Goal: Complete application form

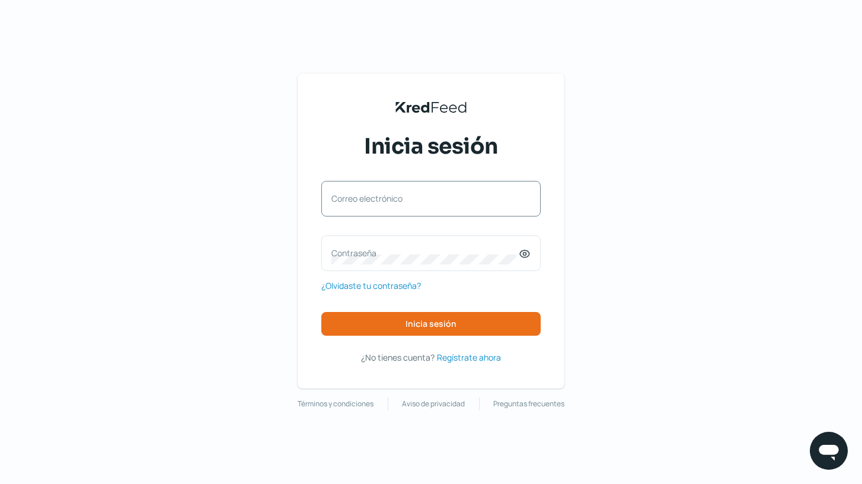
click at [371, 191] on div "Correo electrónico" at bounding box center [430, 199] width 219 height 36
paste input "[EMAIL_ADDRESS][DOMAIN_NAME]"
type input "[EMAIL_ADDRESS][DOMAIN_NAME]"
click at [351, 255] on label "Contraseña" at bounding box center [424, 252] width 187 height 11
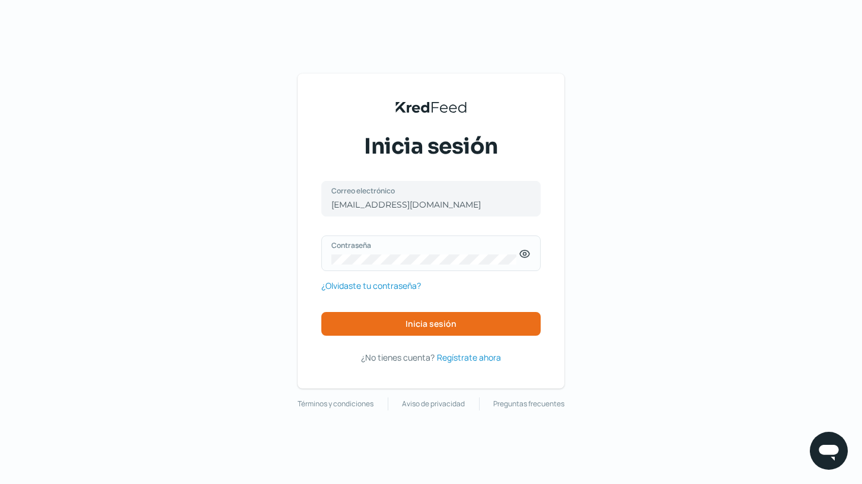
click at [527, 254] on icon at bounding box center [525, 254] width 12 height 12
click at [471, 328] on button "Inicia sesión" at bounding box center [430, 324] width 219 height 24
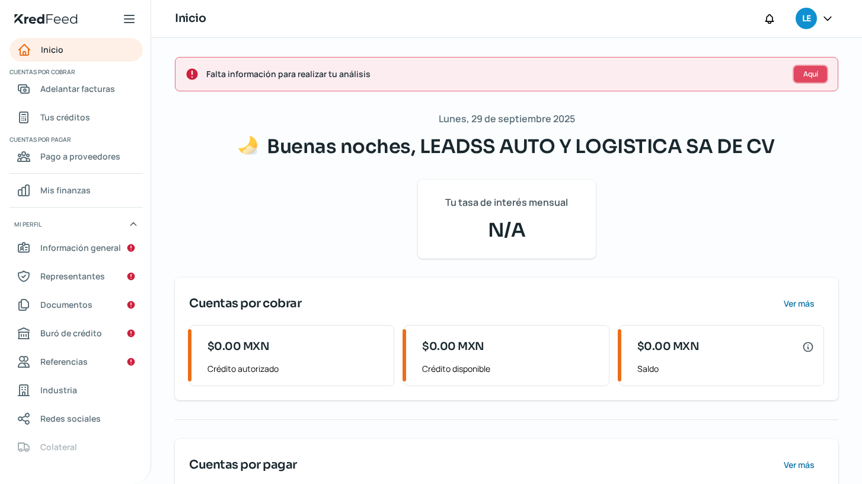
click at [807, 78] on span "Aquí" at bounding box center [810, 74] width 15 height 7
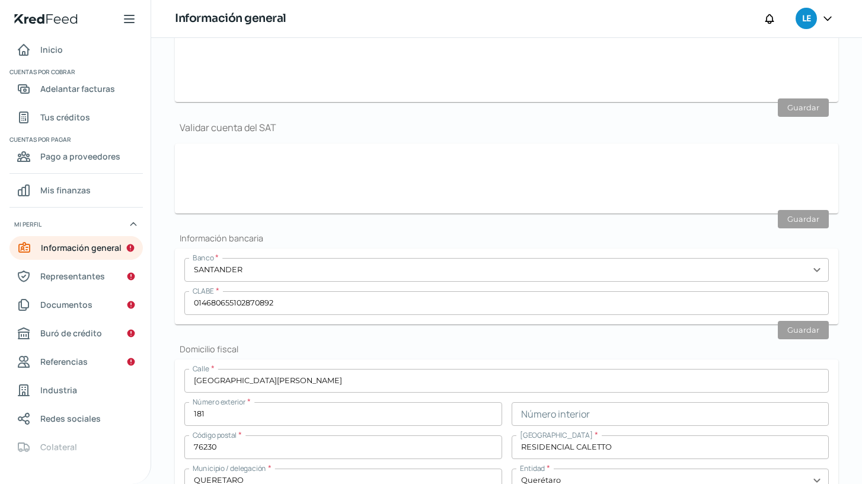
type input "[EMAIL_ADDRESS][DOMAIN_NAME]"
type input "Personas morales del régimen general"
type input "LEADSS AUTO Y LOGISTICA SA DE CV"
type input "44 - 2322 - 9420"
type input "[GEOGRAPHIC_DATA][PERSON_NAME]"
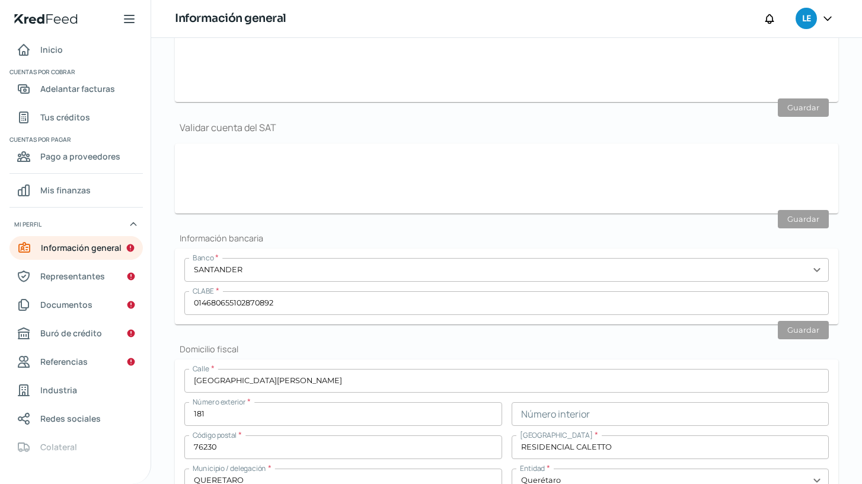
type input "181"
type input "76230"
type input "RESIDENCIAL CALETTO"
type input "QUERETARO"
type input "Querétaro"
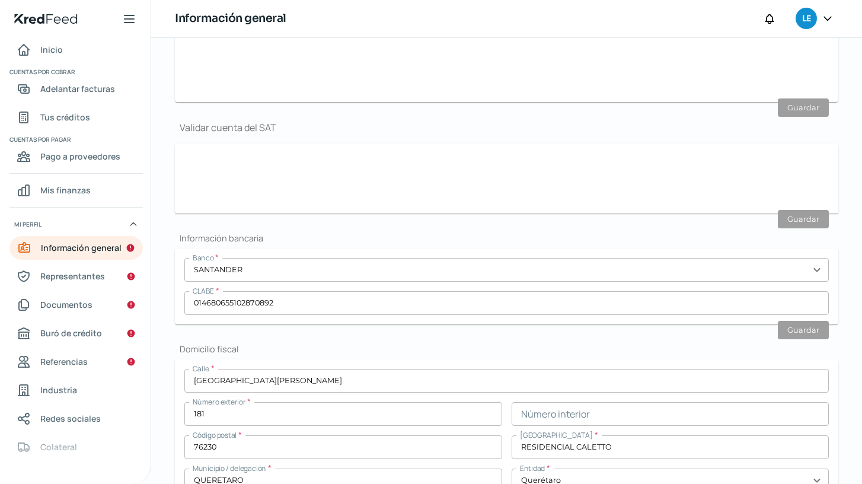
type input "[GEOGRAPHIC_DATA]"
type input "Recibo-Ago.pdf"
type input "0"
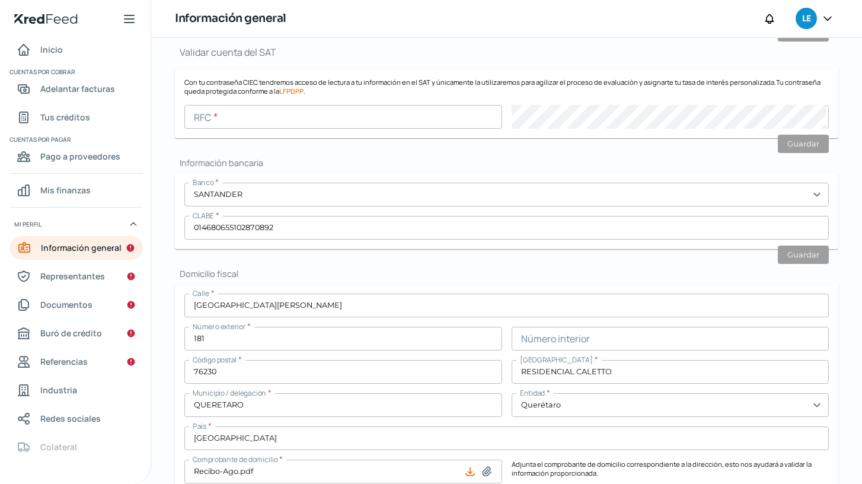
scroll to position [303, 0]
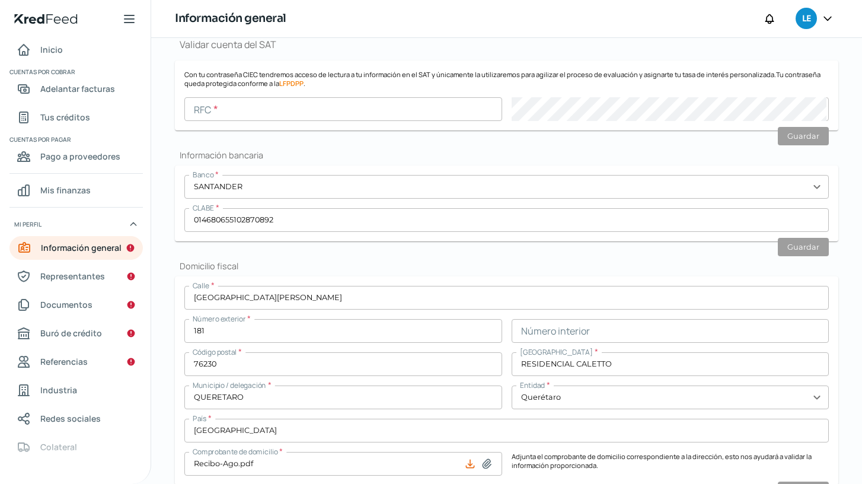
click at [296, 117] on input "text" at bounding box center [343, 109] width 318 height 24
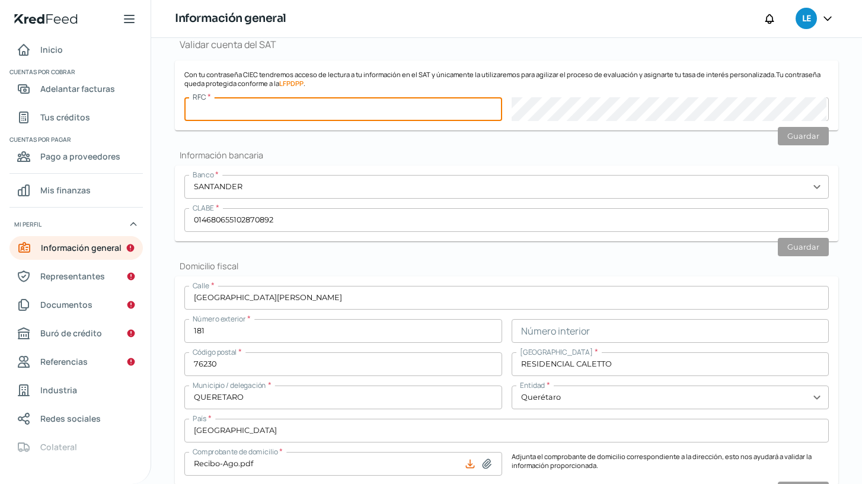
type input "LAL1802166DA"
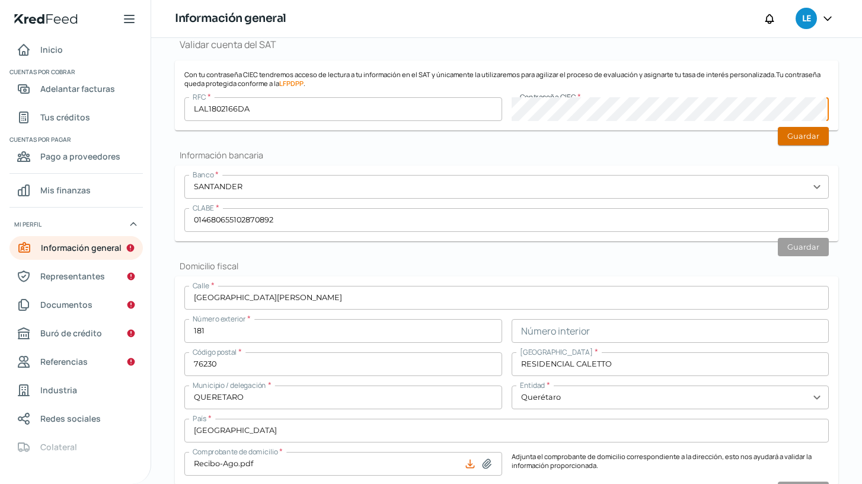
click at [796, 137] on button "Guardar" at bounding box center [803, 136] width 51 height 18
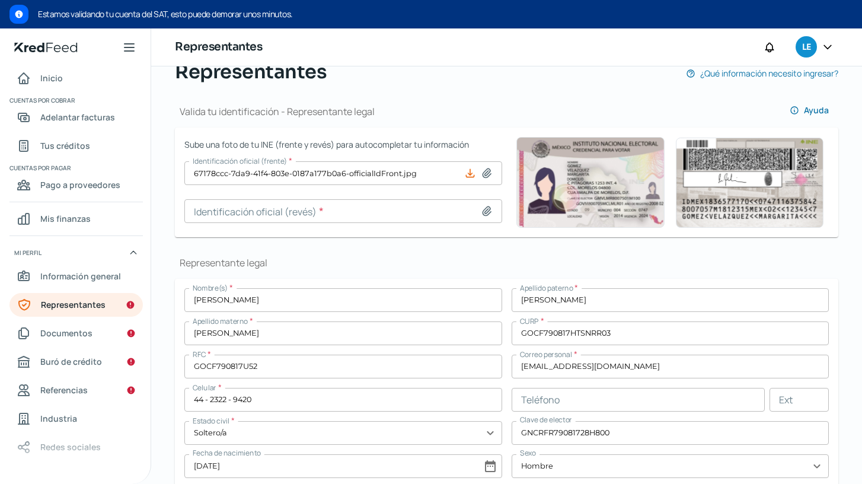
scroll to position [104, 0]
click at [487, 213] on icon at bounding box center [487, 211] width 12 height 12
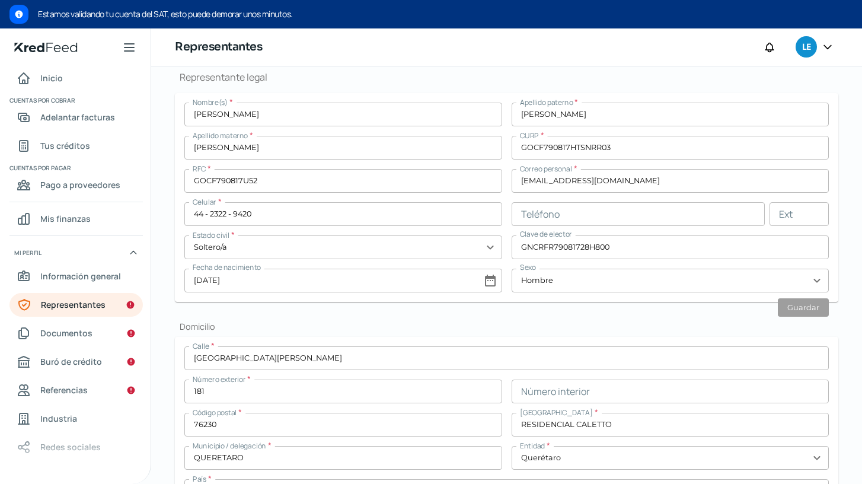
scroll to position [299, 0]
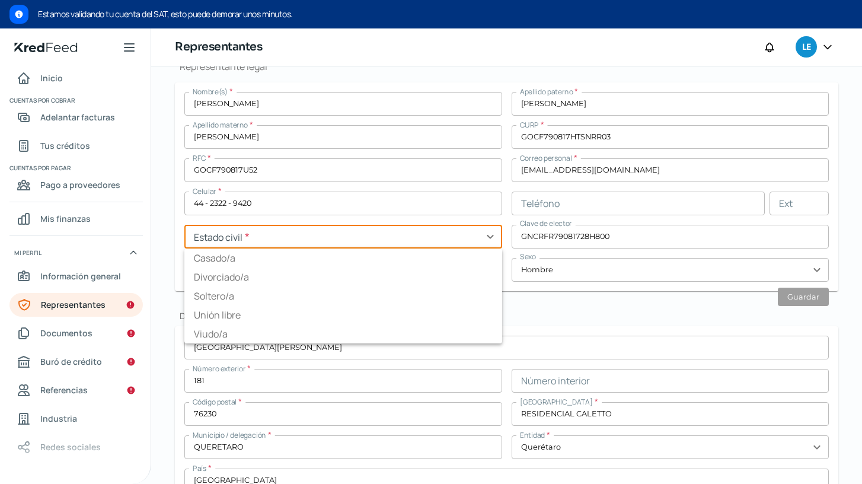
click at [407, 238] on input "text" at bounding box center [343, 237] width 318 height 24
click at [232, 257] on li "Casado/a" at bounding box center [343, 257] width 318 height 19
type input "Casado/a"
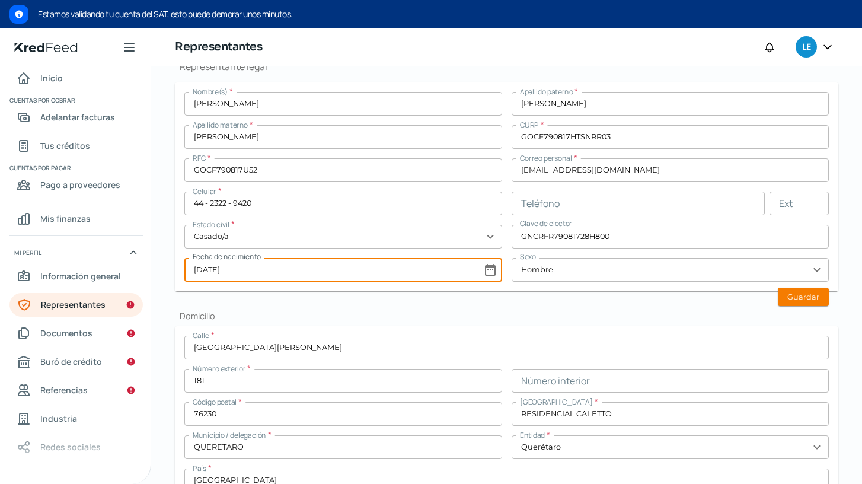
click at [488, 271] on input "[DATE]" at bounding box center [343, 270] width 318 height 24
select select "7"
select select "1979"
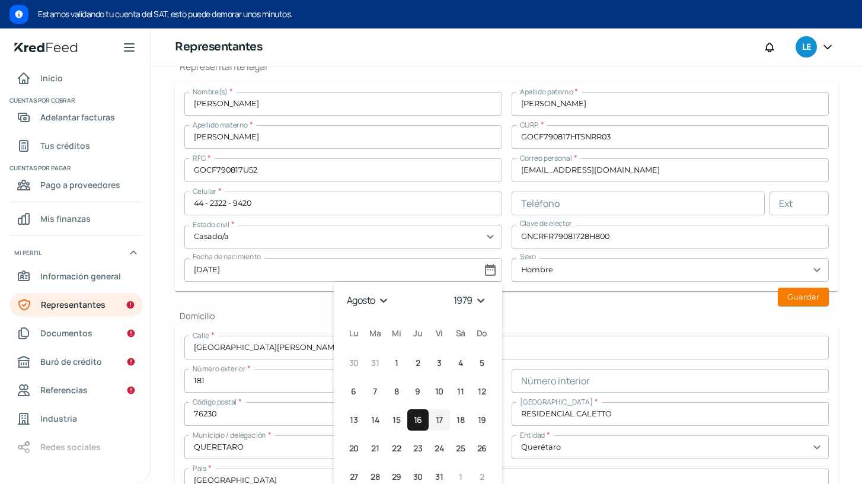
click at [438, 421] on span "17" at bounding box center [439, 420] width 7 height 14
type input "[DATE]"
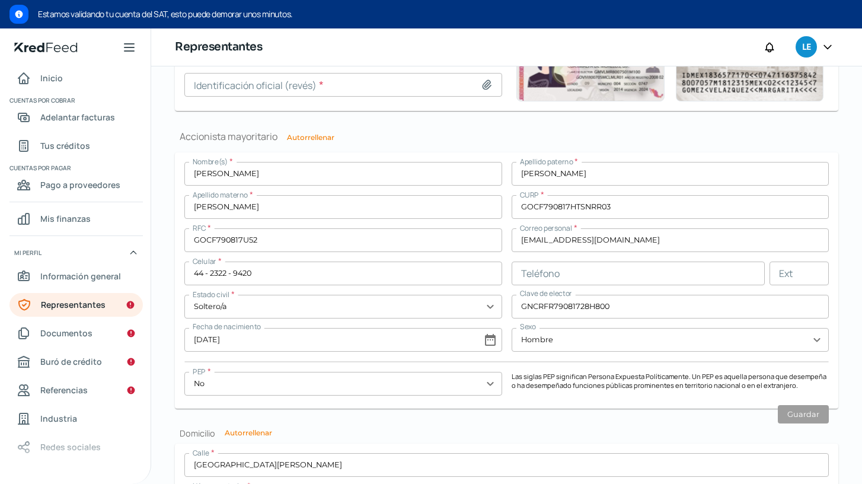
scroll to position [899, 0]
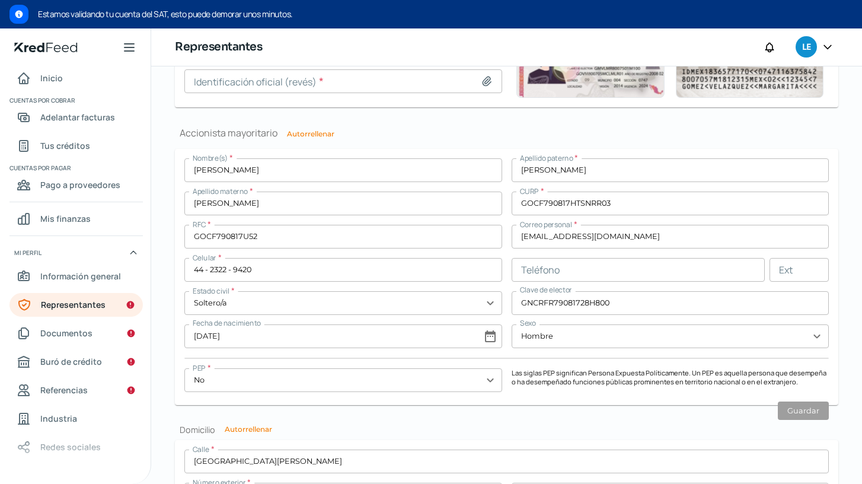
click at [553, 237] on input "[EMAIL_ADDRESS][DOMAIN_NAME]" at bounding box center [671, 237] width 318 height 24
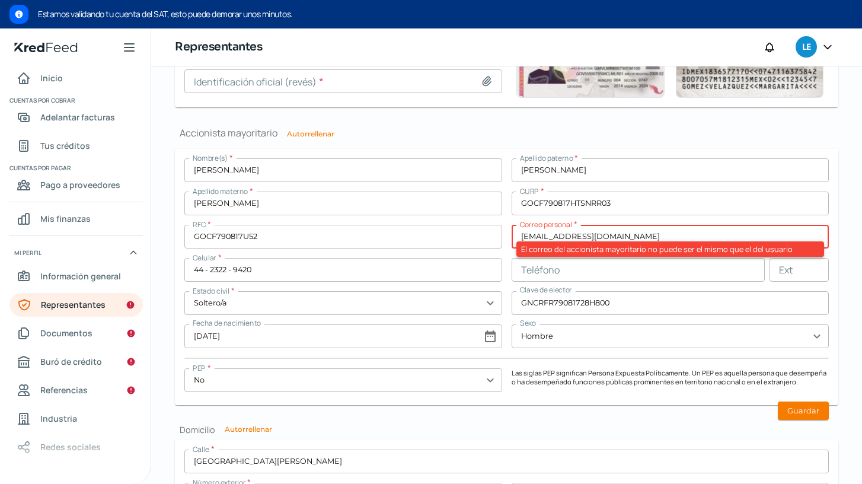
type input "[EMAIL_ADDRESS][DOMAIN_NAME]"
click at [295, 311] on input "text" at bounding box center [343, 303] width 318 height 24
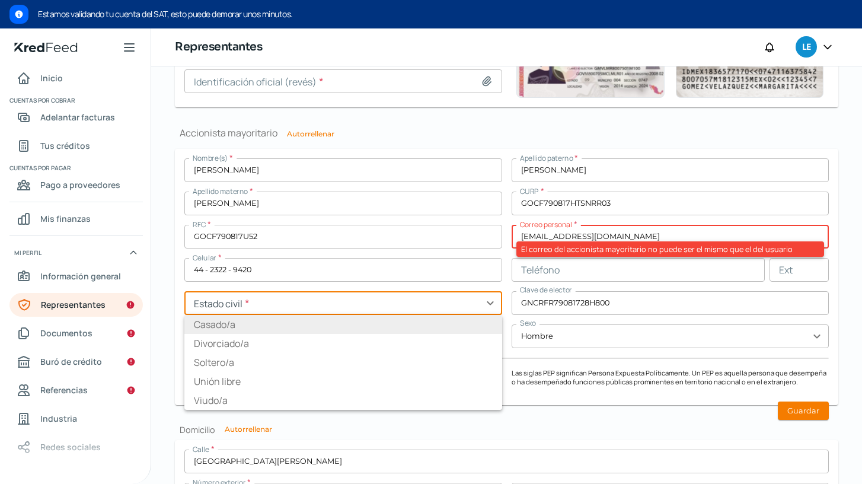
click at [225, 323] on li "Casado/a" at bounding box center [343, 324] width 318 height 19
type input "Casado/a"
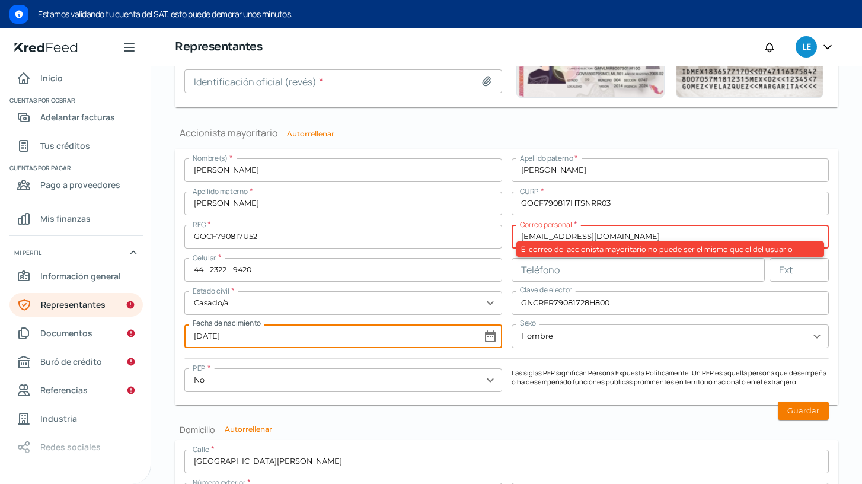
click at [355, 335] on input "[DATE]" at bounding box center [343, 336] width 318 height 24
select select "7"
select select "1979"
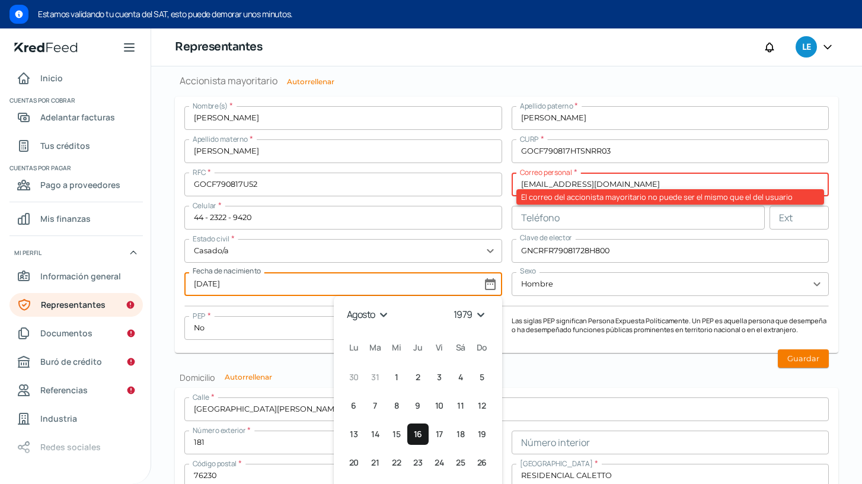
scroll to position [959, 0]
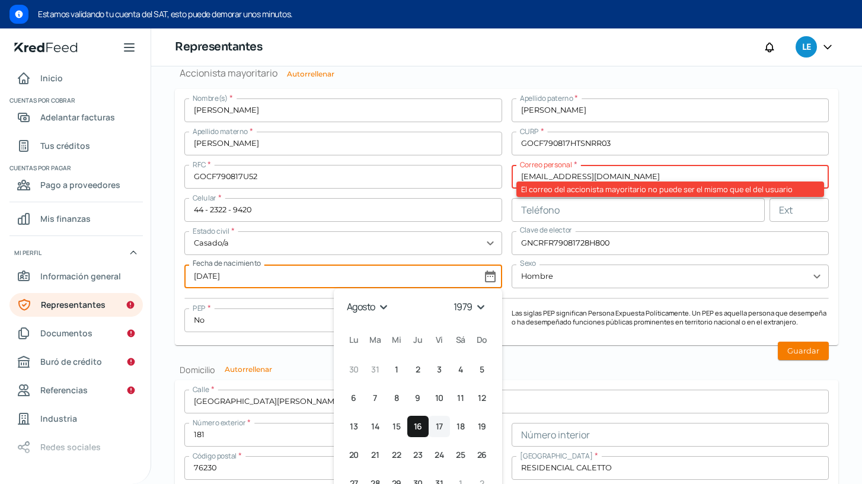
click at [436, 424] on span "17" at bounding box center [439, 426] width 7 height 14
type input "[DATE]"
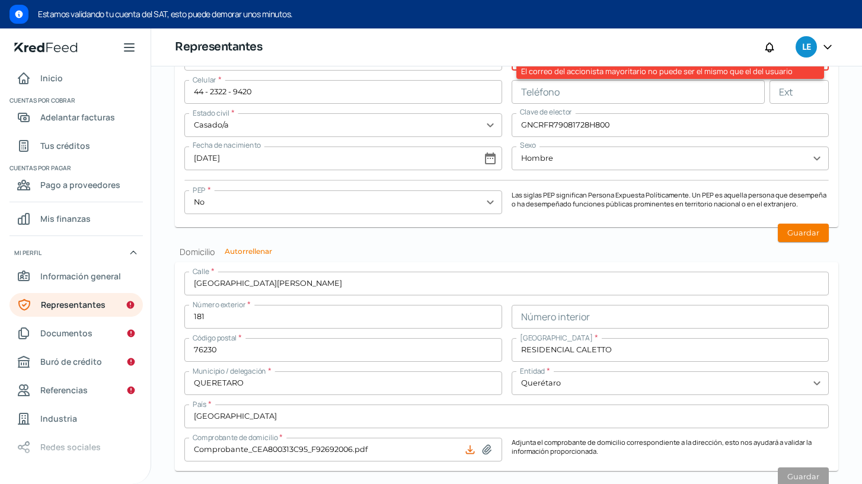
scroll to position [1113, 0]
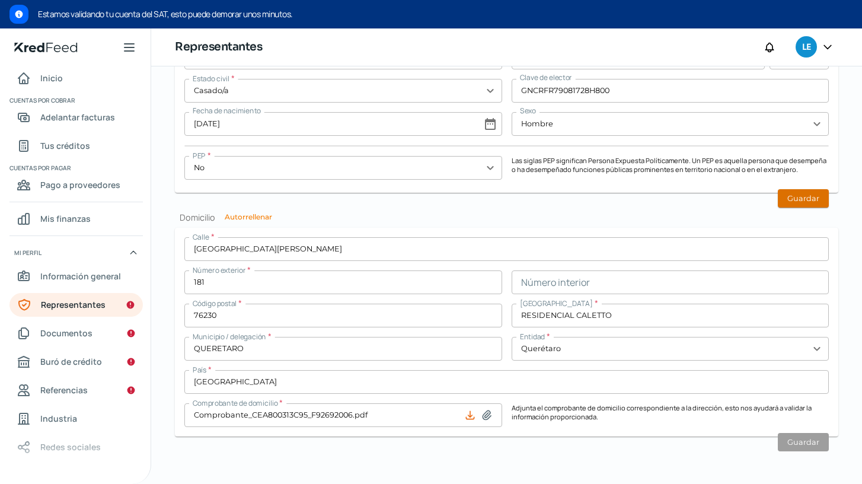
click at [784, 195] on button "Guardar" at bounding box center [803, 198] width 51 height 18
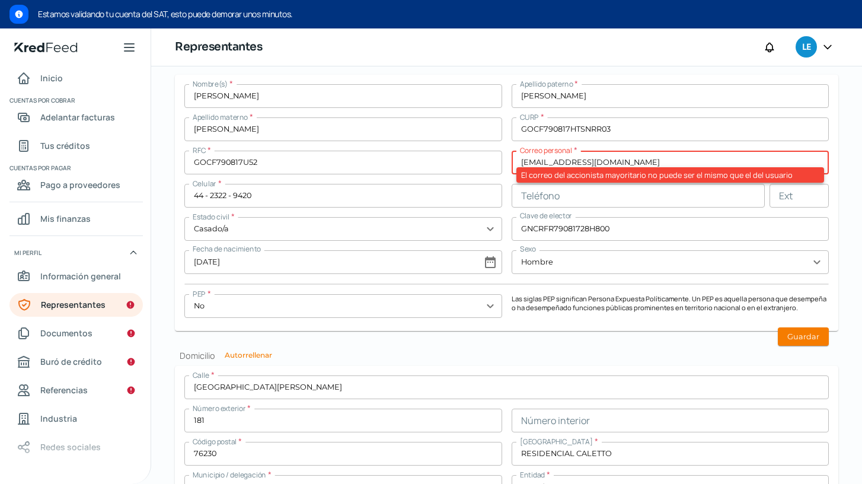
scroll to position [968, 0]
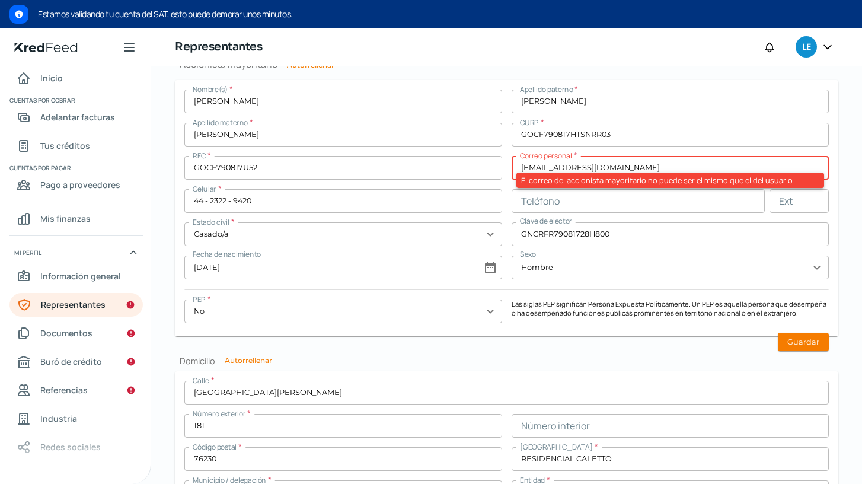
click at [553, 168] on input "[EMAIL_ADDRESS][DOMAIN_NAME]" at bounding box center [671, 168] width 318 height 24
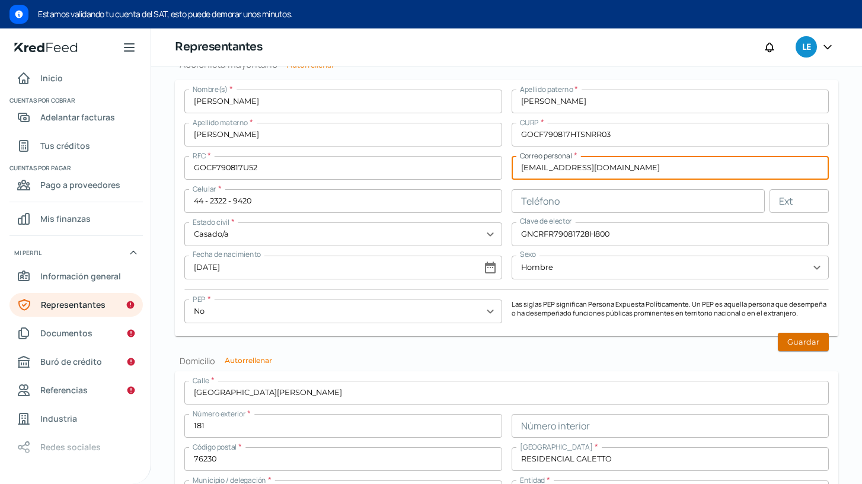
type input "[EMAIL_ADDRESS][DOMAIN_NAME]"
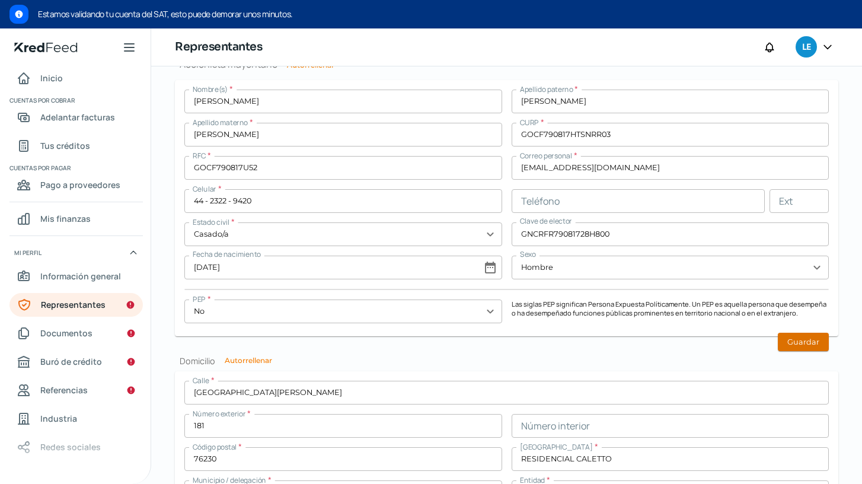
click at [807, 339] on button "Guardar" at bounding box center [803, 342] width 51 height 18
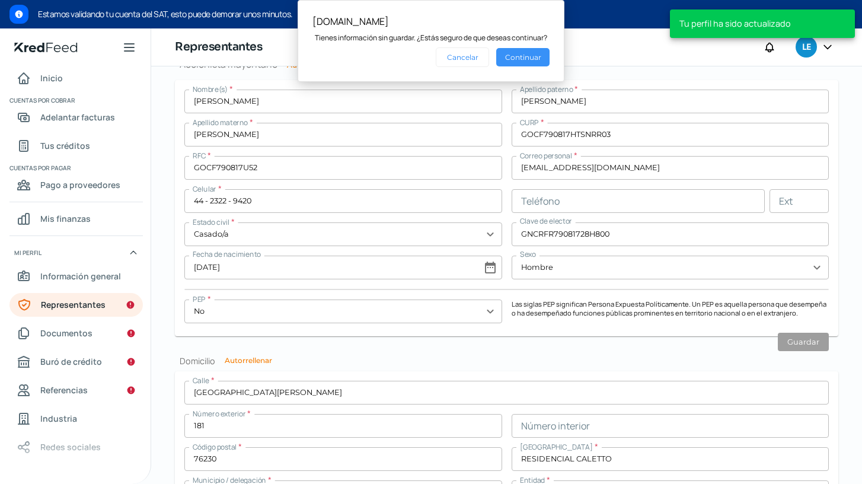
click at [534, 57] on button "Continuar" at bounding box center [522, 57] width 53 height 18
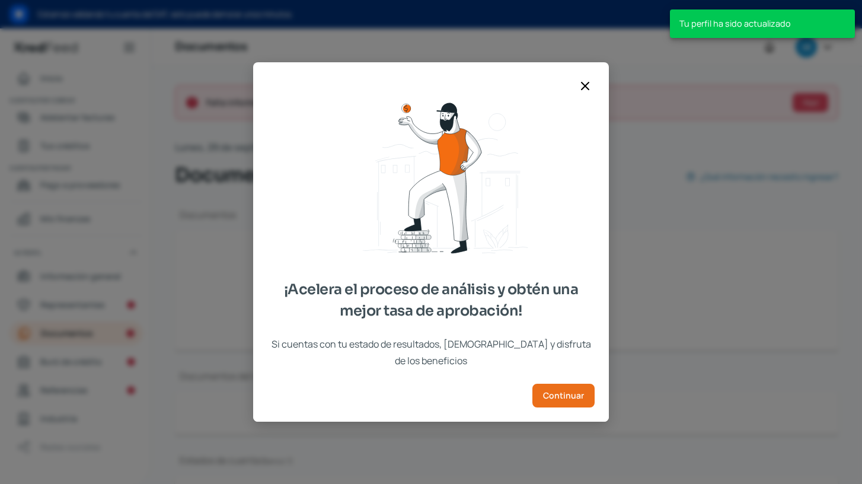
type input "CONSTANCIA DE SITUACION FISCAL 2309025.pdf"
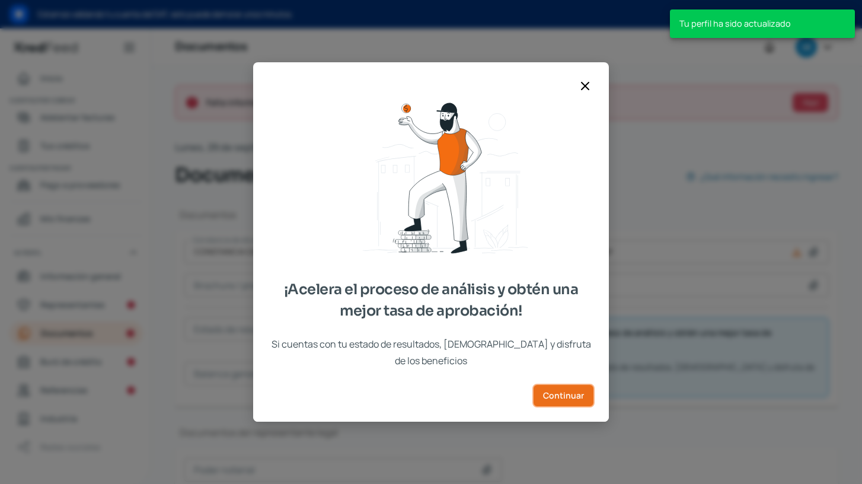
click at [568, 391] on span "Continuar" at bounding box center [563, 395] width 41 height 8
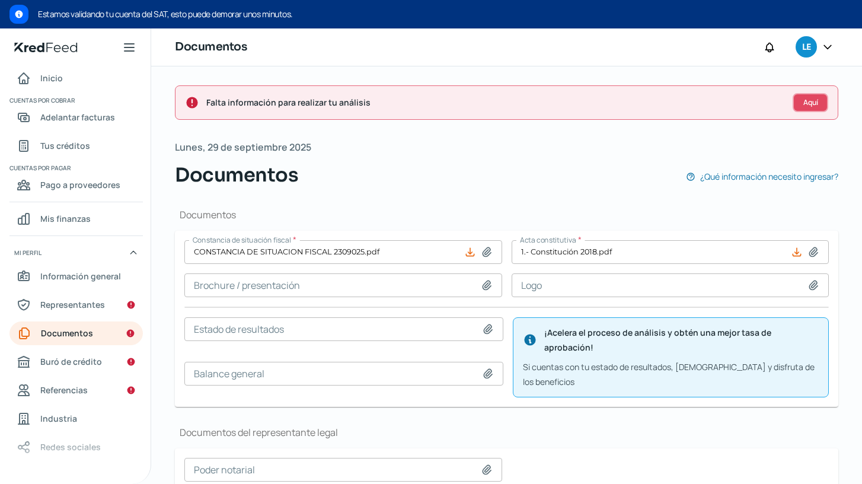
click at [813, 104] on span "Aquí" at bounding box center [810, 102] width 15 height 7
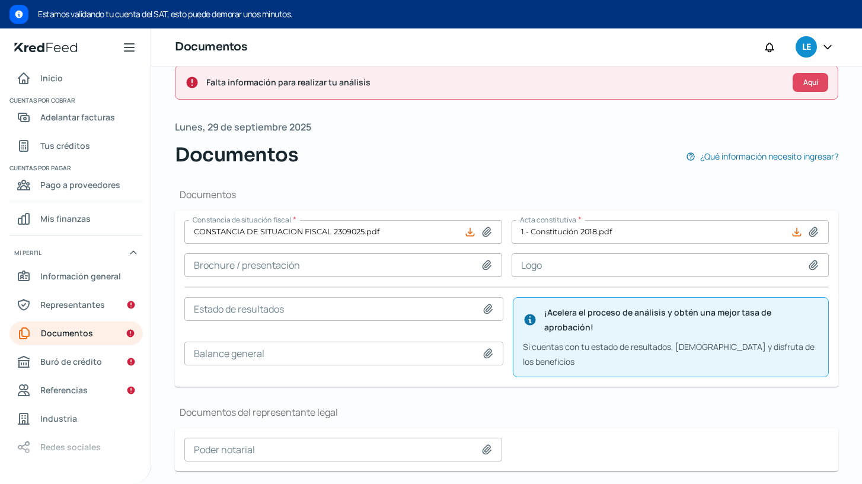
scroll to position [28, 0]
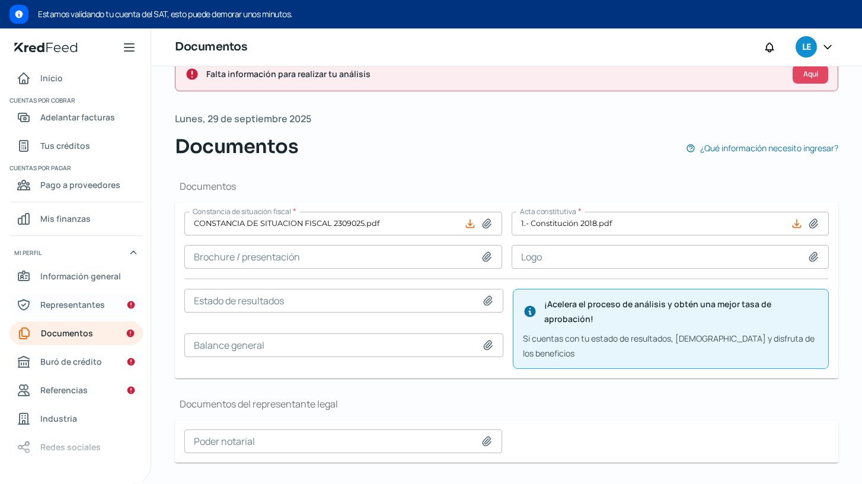
click at [65, 303] on span "Representantes" at bounding box center [72, 304] width 65 height 15
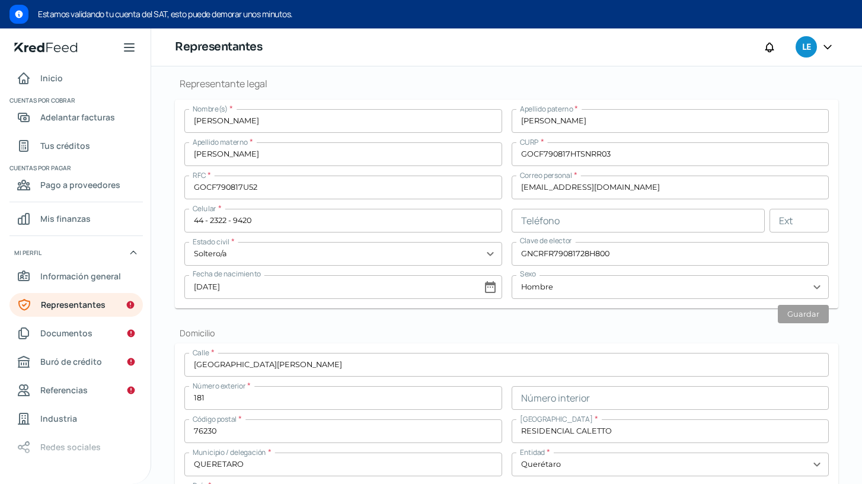
scroll to position [292, 0]
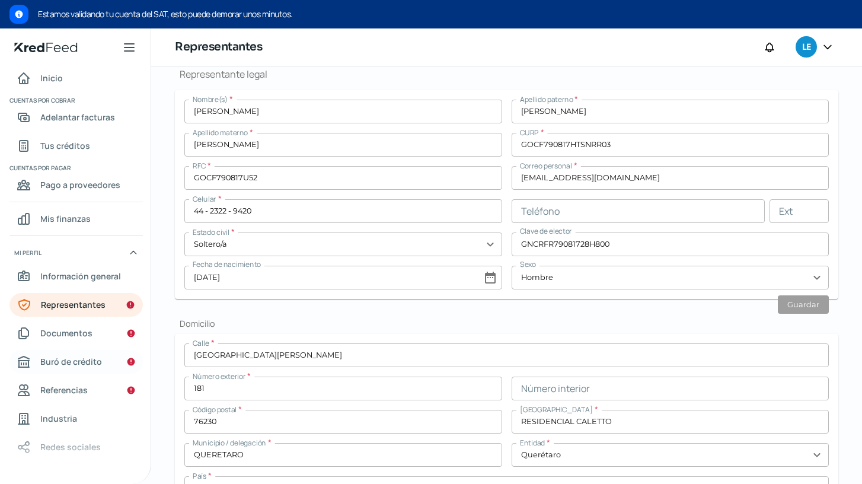
click at [81, 362] on span "Buró de crédito" at bounding box center [71, 361] width 62 height 15
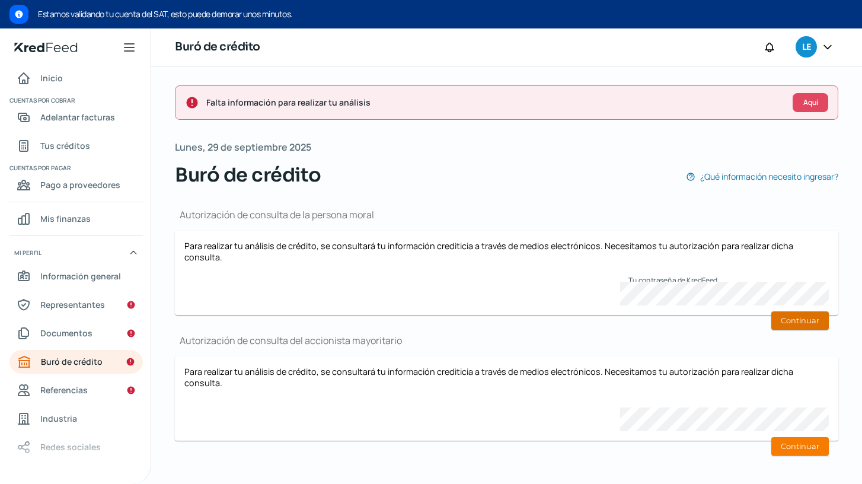
click at [795, 311] on button "Continuar" at bounding box center [799, 320] width 57 height 18
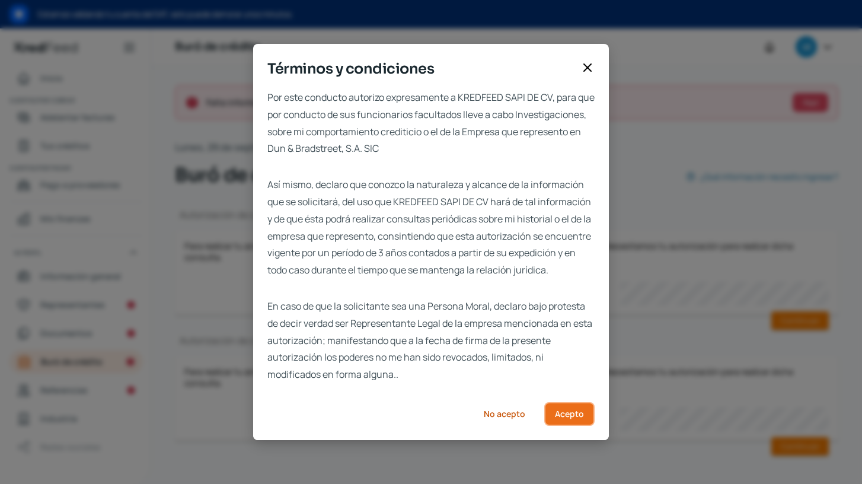
click at [570, 418] on span "Acepto" at bounding box center [569, 414] width 29 height 8
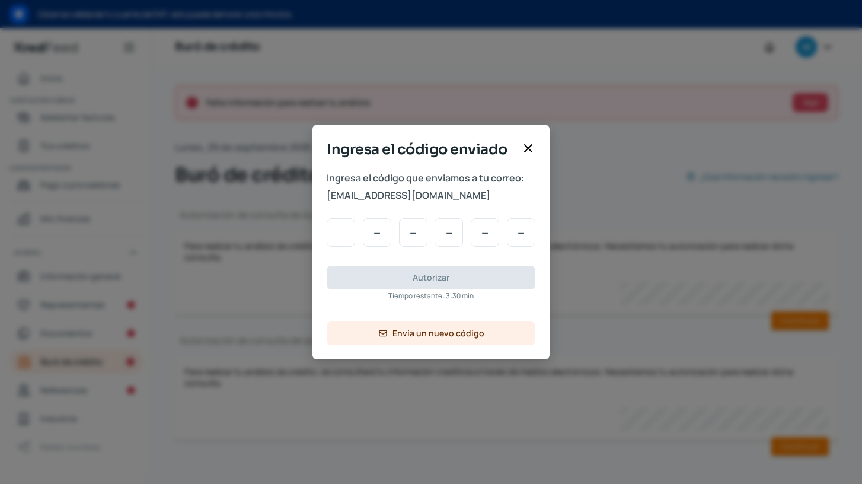
type input "3"
type input "5"
type input "6"
type input "3"
type input "1"
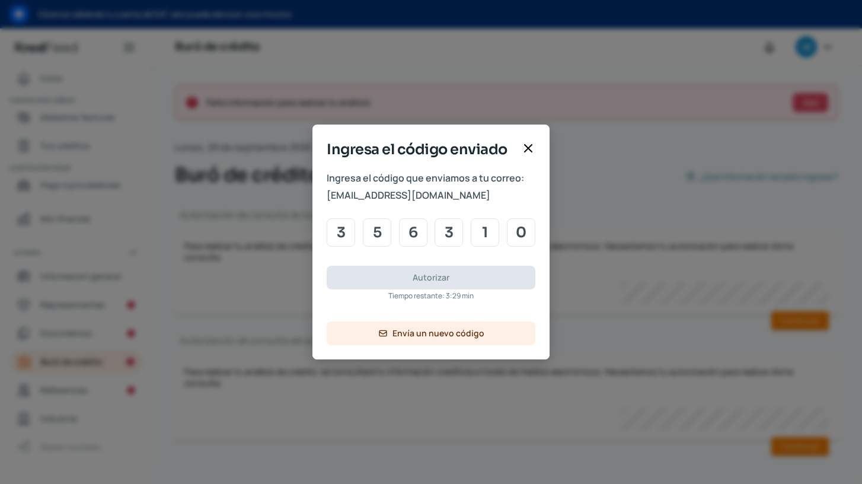
type input "0"
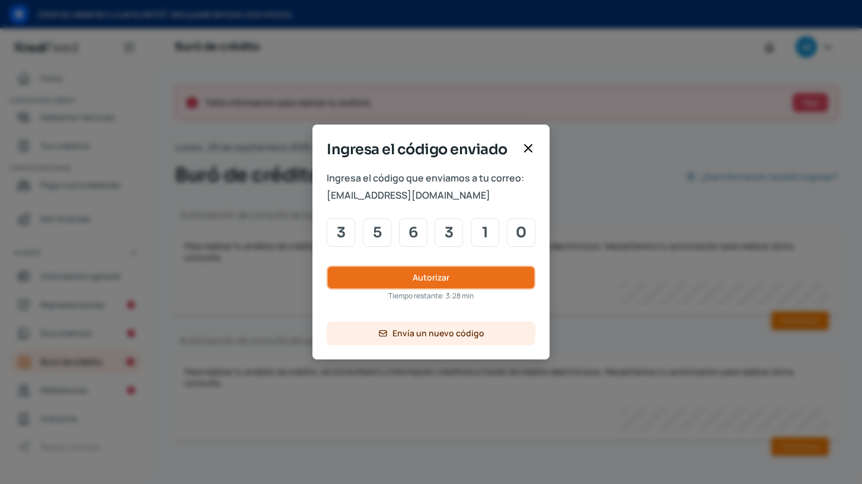
click at [475, 280] on button "Autorizar" at bounding box center [431, 278] width 209 height 24
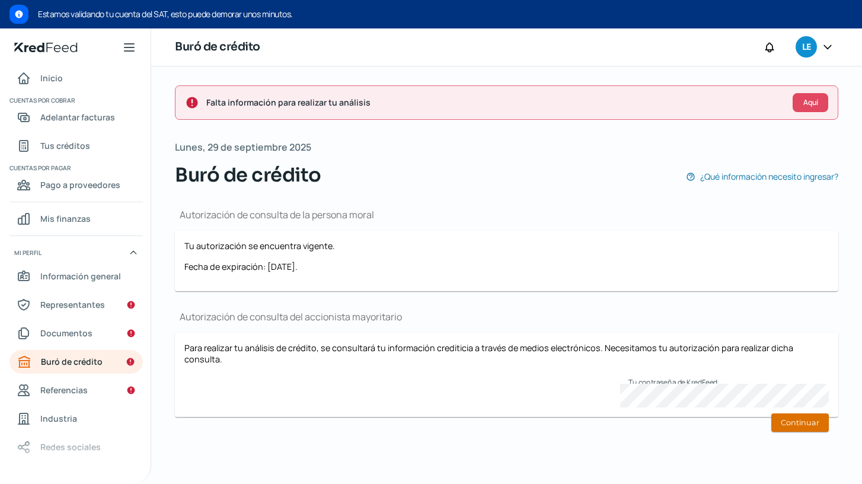
click at [808, 413] on button "Continuar" at bounding box center [799, 422] width 57 height 18
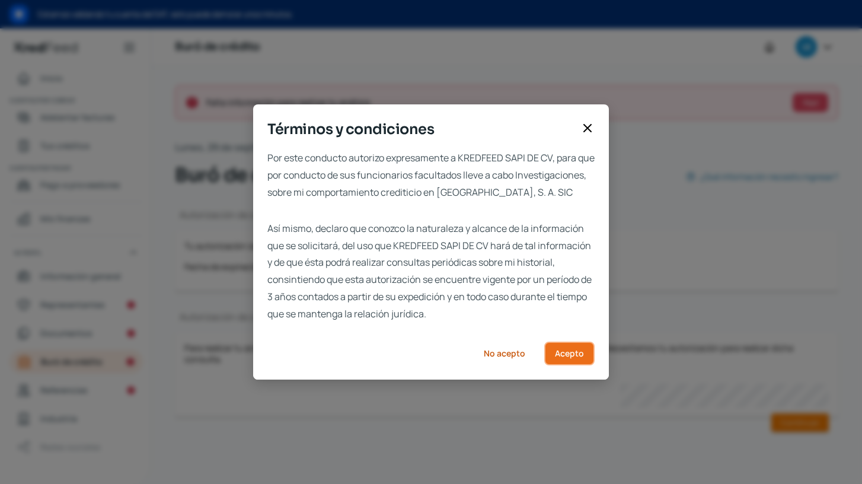
click at [586, 357] on button "Acepto" at bounding box center [569, 353] width 50 height 24
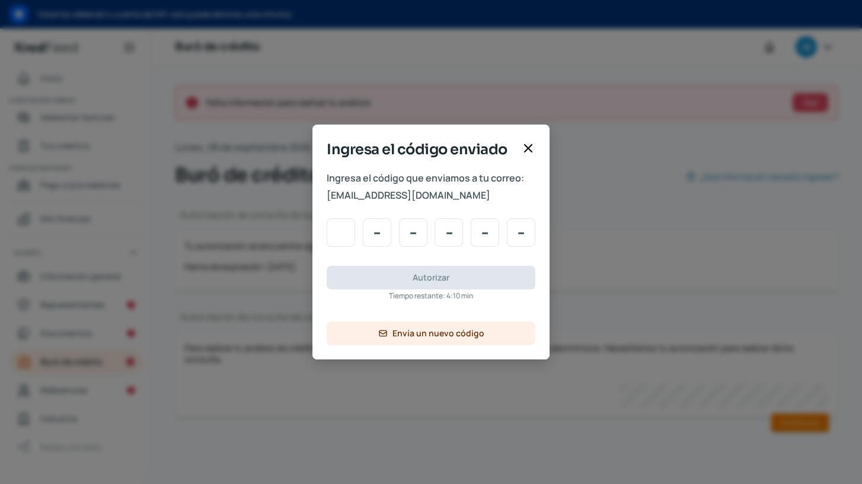
type input "0"
type input "2"
type input "8"
type input "1"
type input "8"
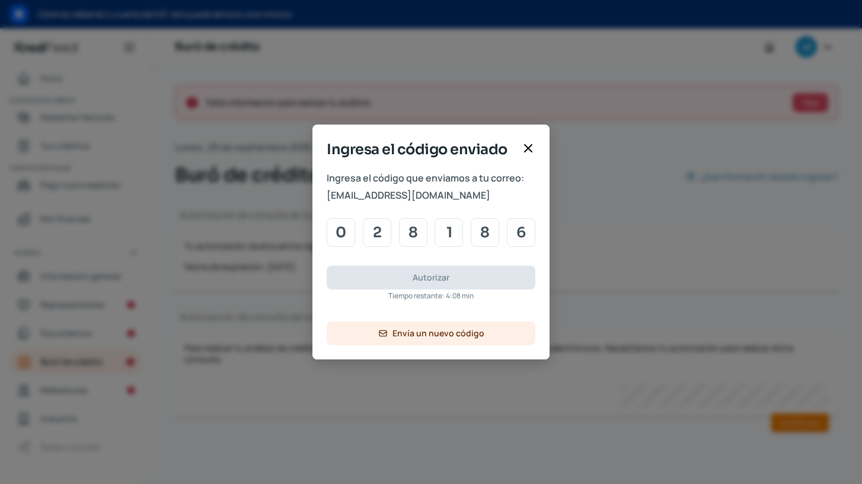
type input "6"
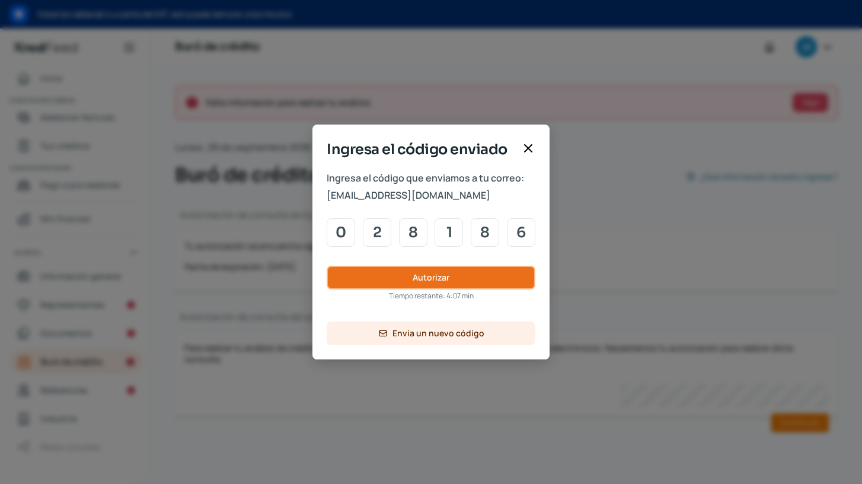
click at [455, 275] on button "Autorizar" at bounding box center [431, 278] width 209 height 24
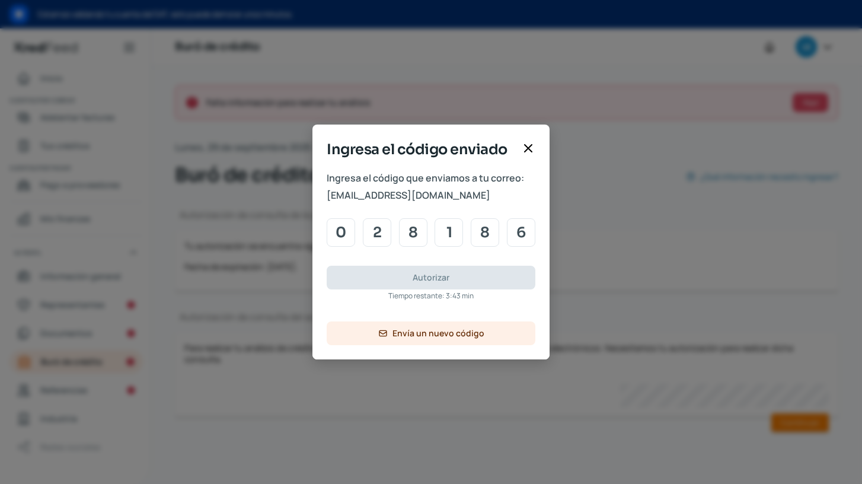
click at [528, 145] on icon at bounding box center [528, 148] width 14 height 14
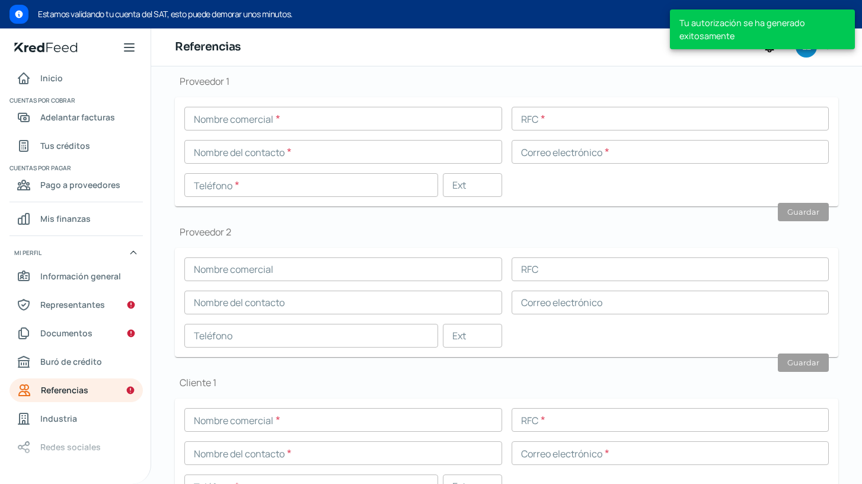
scroll to position [142, 0]
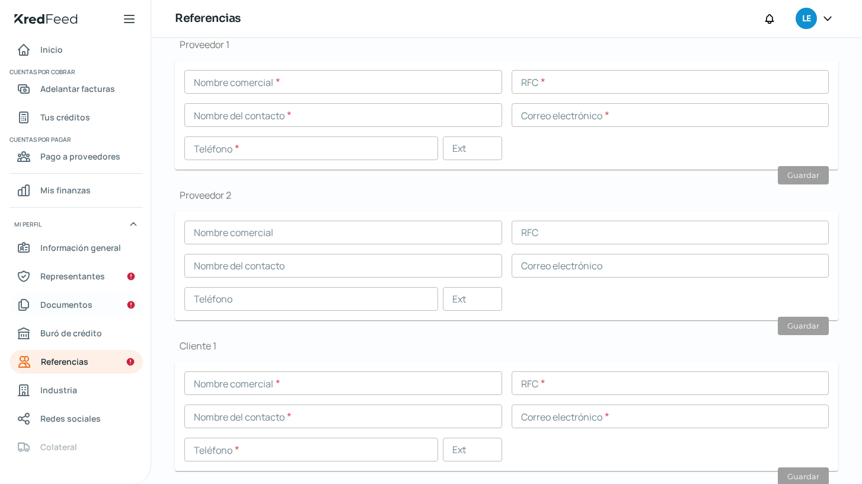
click at [74, 309] on span "Documentos" at bounding box center [66, 304] width 52 height 15
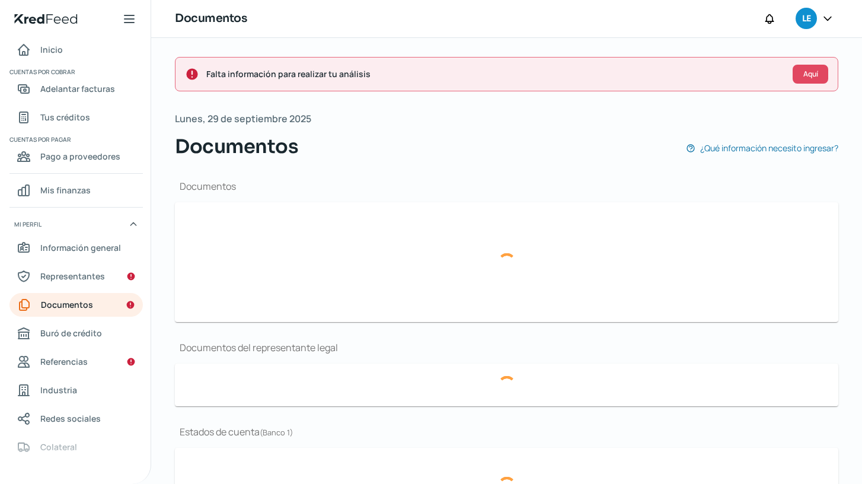
type input "CONSTANCIA DE SITUACION FISCAL 2309025.pdf"
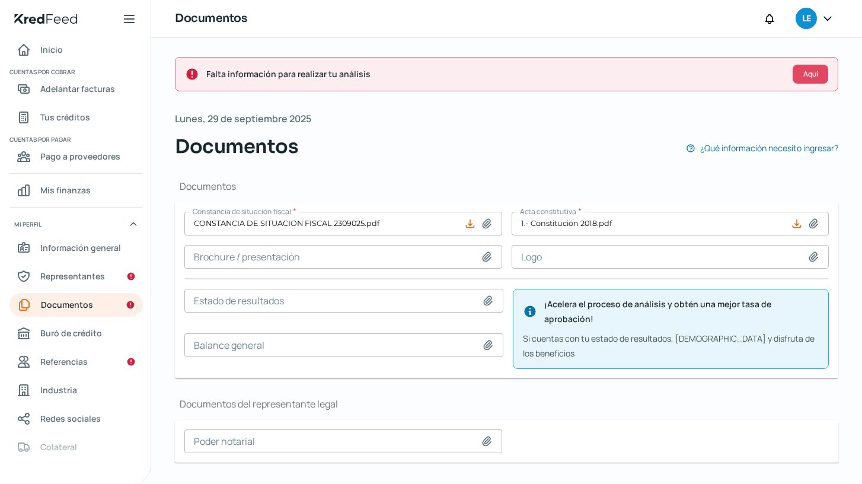
click at [484, 255] on icon at bounding box center [487, 256] width 8 height 9
type input "C:\fakepath\Leadss Auto y Logistica 2025.pdf"
type input "Leadss Auto y Logistica 2025.pdf"
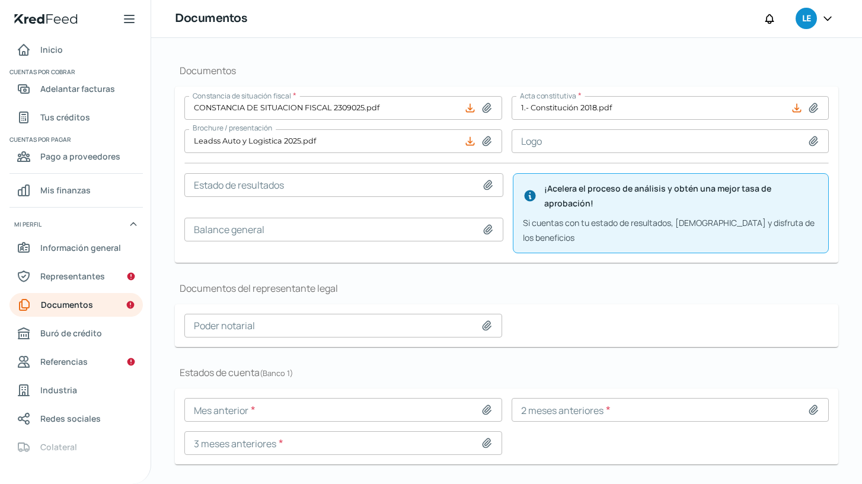
scroll to position [120, 0]
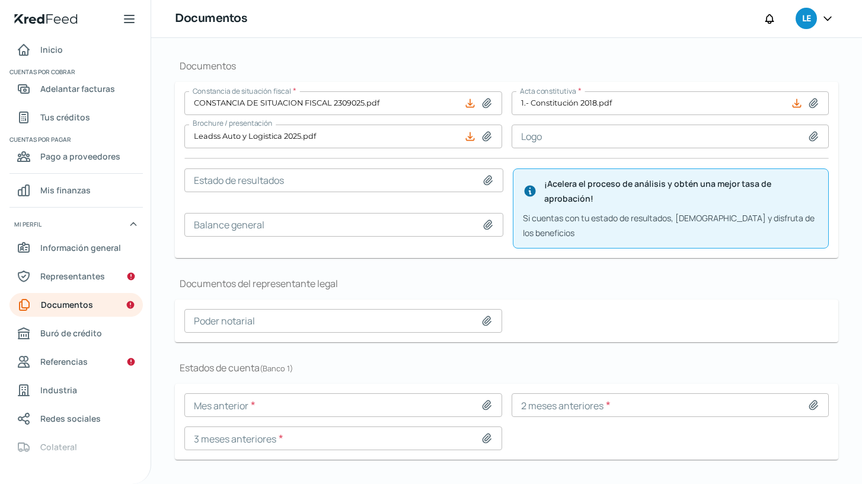
click at [809, 137] on icon at bounding box center [813, 136] width 8 height 9
type input "C:\fakepath\Asset 65.jpg"
type input "Asset 65.jpg"
click at [486, 180] on icon at bounding box center [488, 179] width 8 height 9
type input "C:\fakepath\ESTADO DE RESULTADOS 2024...pdf"
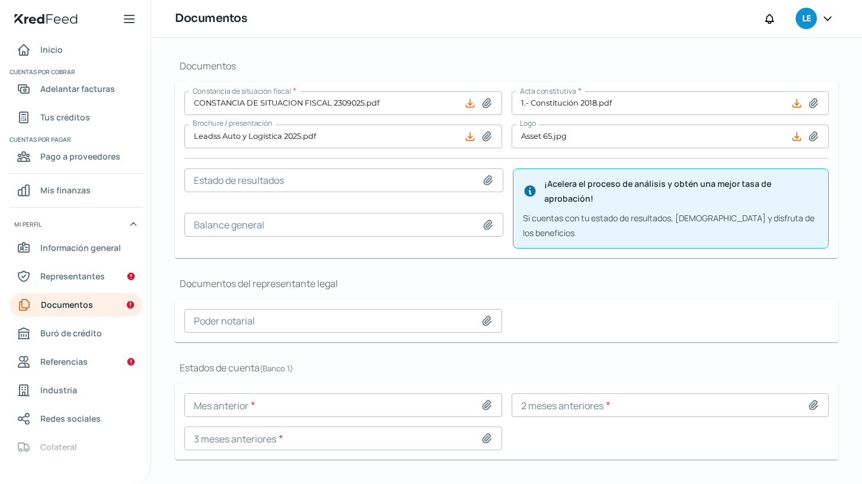
type input "ESTADO DE RESULTADOS 2024...pdf"
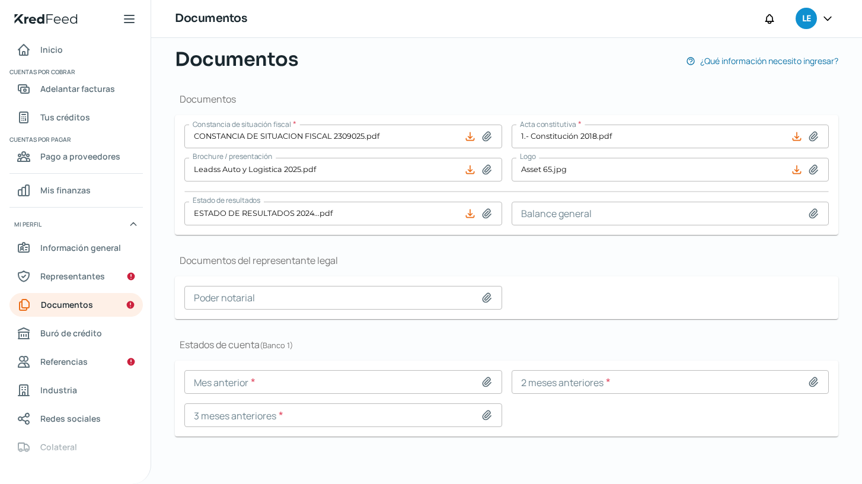
scroll to position [87, 0]
click at [810, 214] on icon at bounding box center [813, 213] width 8 height 9
type input "C:\fakepath\BALANCE GENERAL 2024.pdf"
type input "BALANCE GENERAL 2024.pdf"
click at [483, 298] on icon at bounding box center [487, 298] width 12 height 12
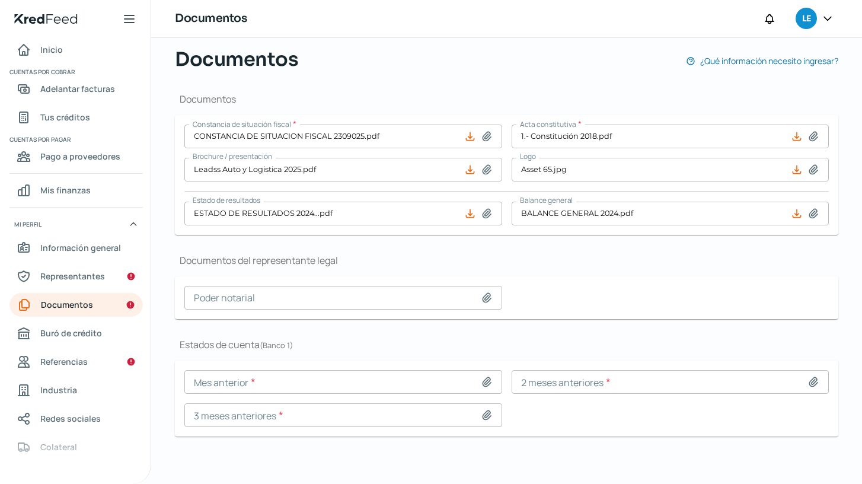
type input "C:\fakepath\1.- Constitución 2018_LD.pdf"
type input "1.- Constitución 2018_LD.pdf"
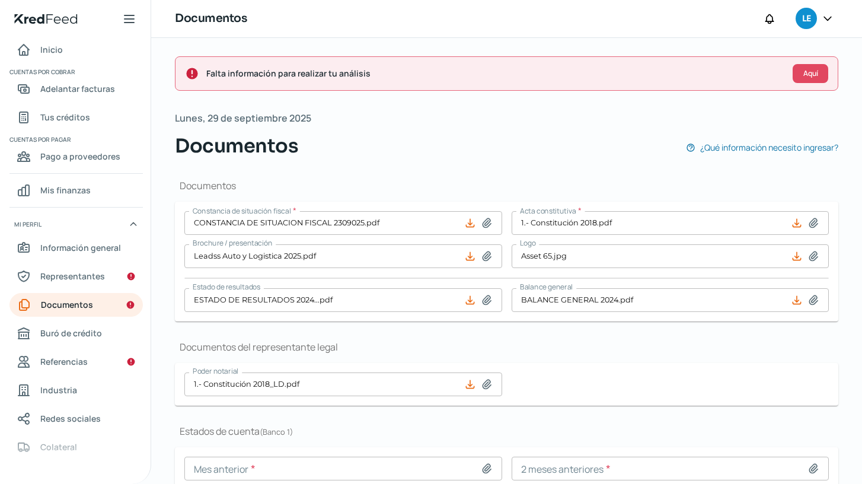
scroll to position [0, 0]
click at [76, 282] on span "Representantes" at bounding box center [72, 276] width 65 height 15
